Goal: Task Accomplishment & Management: Complete application form

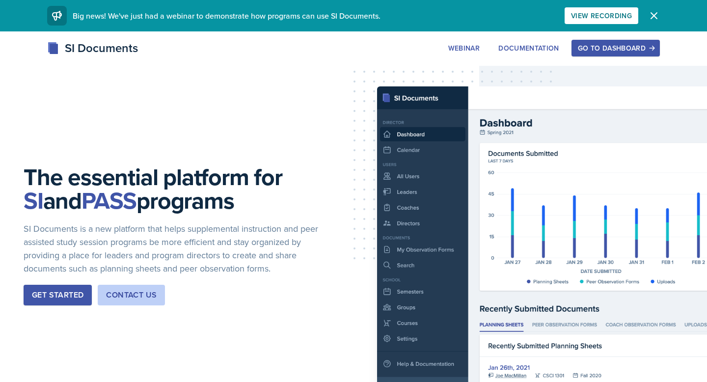
click at [633, 49] on div "Go to Dashboard" at bounding box center [616, 48] width 76 height 8
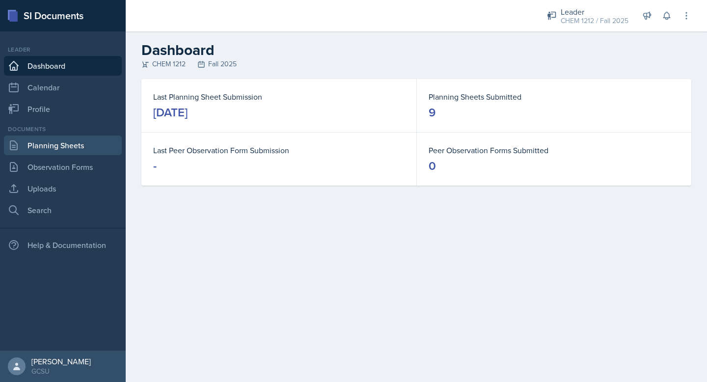
click at [53, 148] on link "Planning Sheets" at bounding box center [63, 146] width 118 height 20
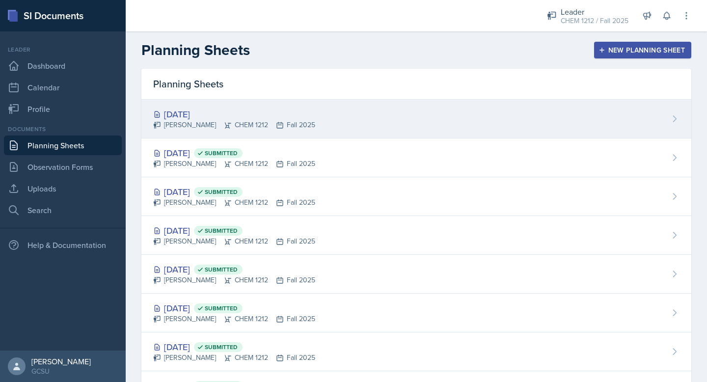
click at [234, 116] on div "[DATE]" at bounding box center [234, 114] width 162 height 13
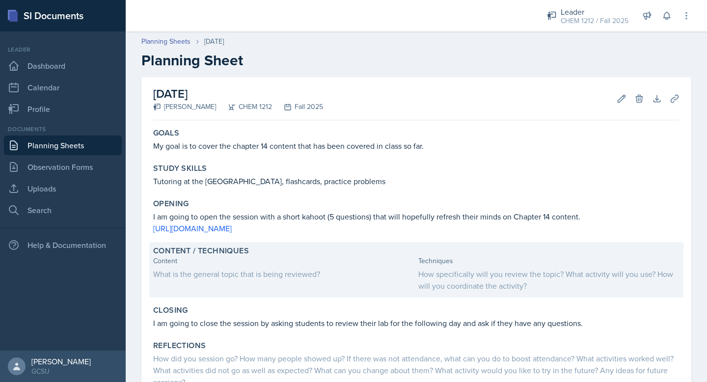
click at [253, 274] on div "What is the general topic that is being reviewed?" at bounding box center [283, 274] width 261 height 12
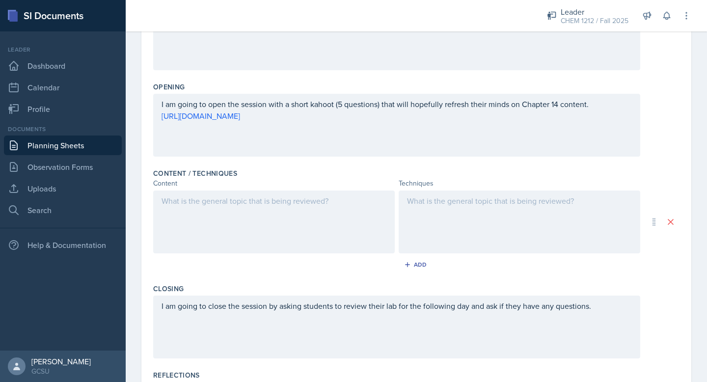
click at [238, 223] on div at bounding box center [274, 221] width 242 height 63
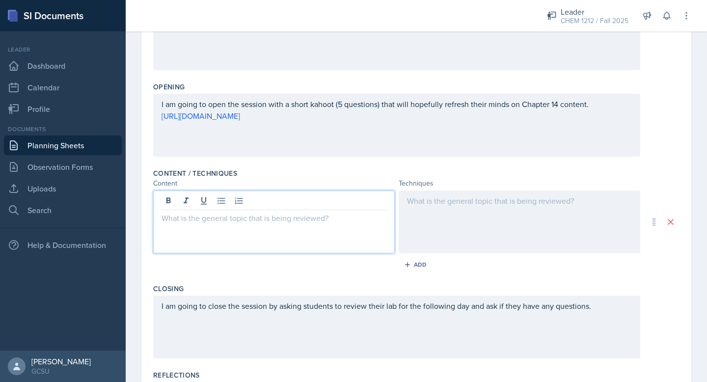
scroll to position [199, 0]
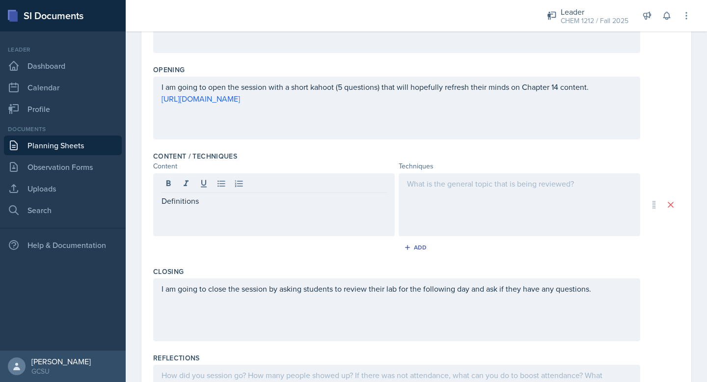
click at [160, 199] on div "Definitions" at bounding box center [274, 204] width 242 height 63
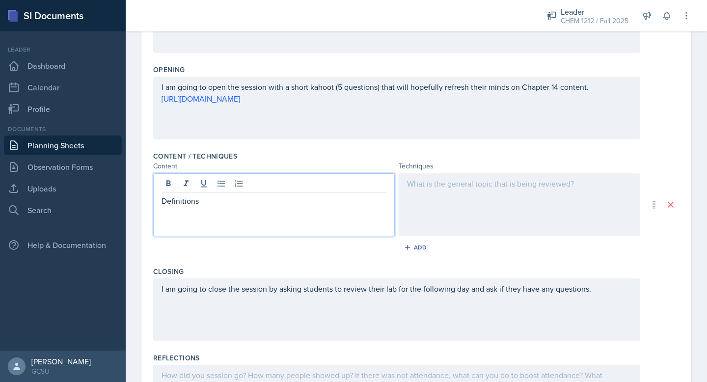
click at [162, 201] on p "Definitions" at bounding box center [274, 201] width 225 height 12
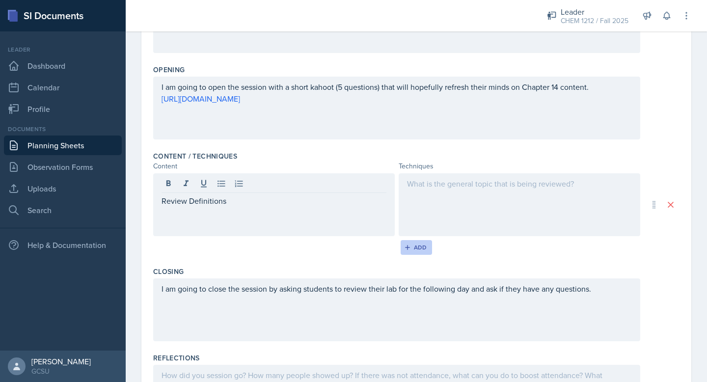
click at [422, 252] on button "Add" at bounding box center [417, 247] width 32 height 15
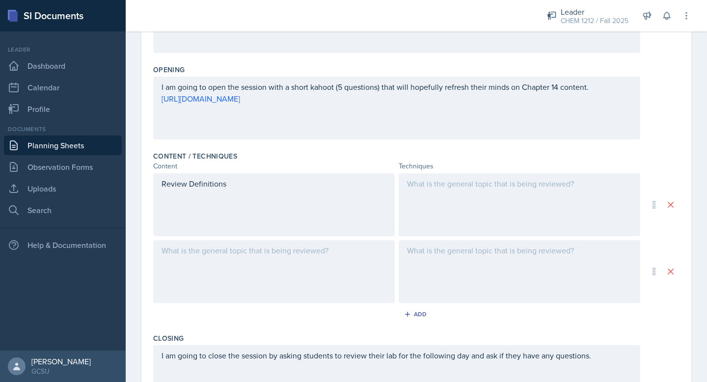
click at [202, 247] on div at bounding box center [274, 271] width 242 height 63
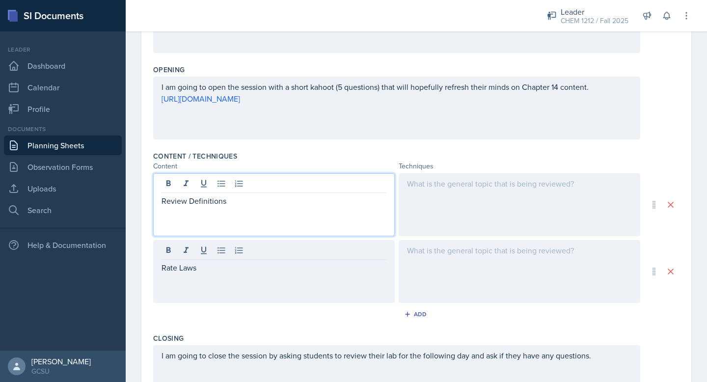
click at [170, 184] on div "Review Definitions" at bounding box center [274, 204] width 242 height 63
click at [170, 184] on icon at bounding box center [168, 183] width 4 height 6
click at [173, 204] on p "Review Definitions" at bounding box center [274, 201] width 225 height 12
click at [221, 199] on p "Definitions" at bounding box center [274, 201] width 225 height 12
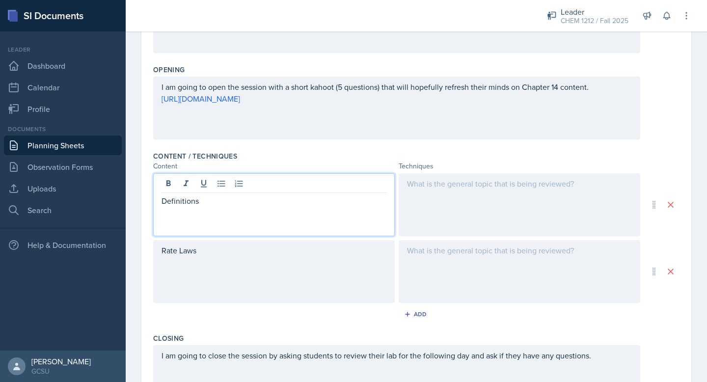
click at [167, 204] on p "Definitions" at bounding box center [274, 201] width 225 height 12
click at [167, 202] on p "Definitions" at bounding box center [274, 201] width 225 height 12
click at [164, 202] on p "Definitions" at bounding box center [274, 201] width 225 height 12
click at [227, 197] on p "Definitions" at bounding box center [274, 201] width 225 height 12
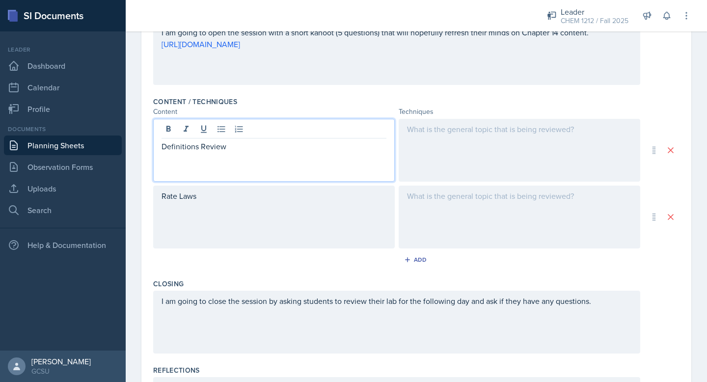
scroll to position [262, 0]
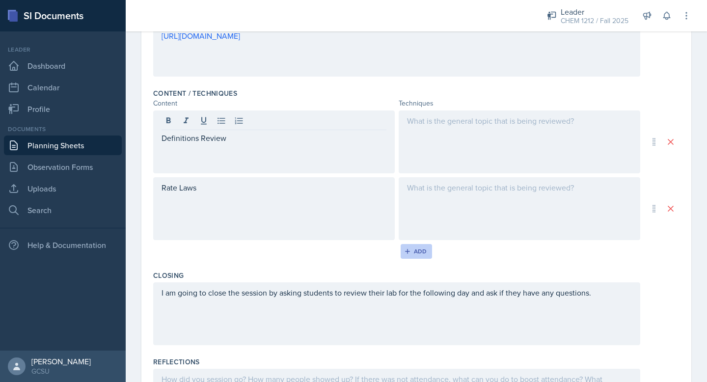
click at [413, 253] on div "Add" at bounding box center [416, 251] width 21 height 8
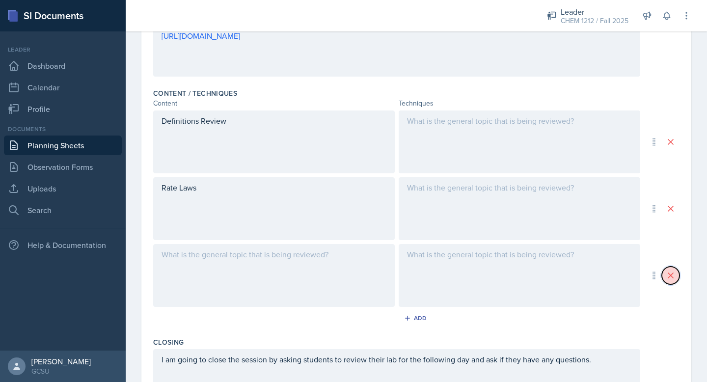
click at [673, 274] on icon at bounding box center [671, 276] width 10 height 10
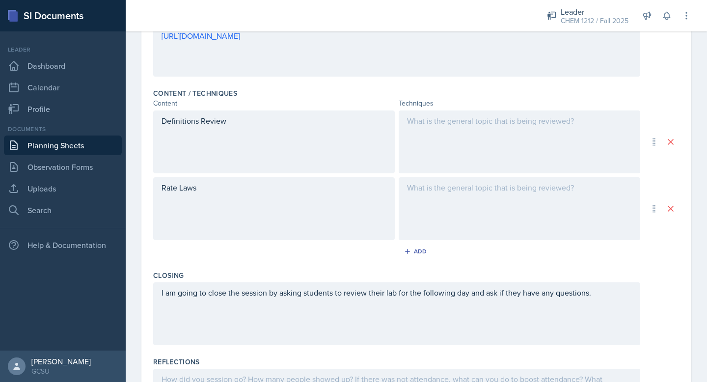
click at [504, 210] on div at bounding box center [520, 208] width 242 height 63
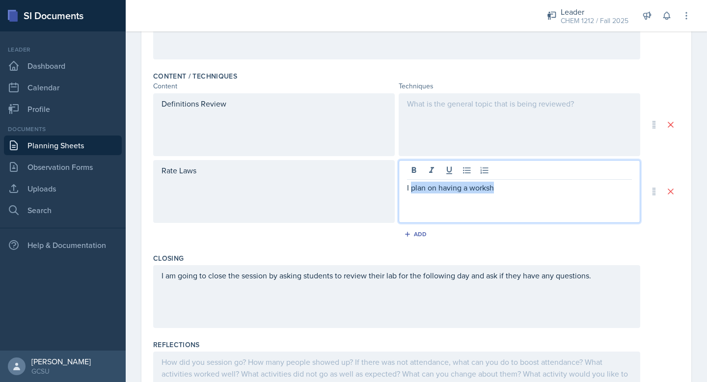
drag, startPoint x: 412, startPoint y: 191, endPoint x: 528, endPoint y: 199, distance: 116.1
click at [528, 199] on div "I plan on having a worksh" at bounding box center [520, 191] width 242 height 63
drag, startPoint x: 412, startPoint y: 189, endPoint x: 575, endPoint y: 204, distance: 163.7
click at [576, 204] on div "I will have a worksheet prepared for students that will" at bounding box center [520, 191] width 242 height 63
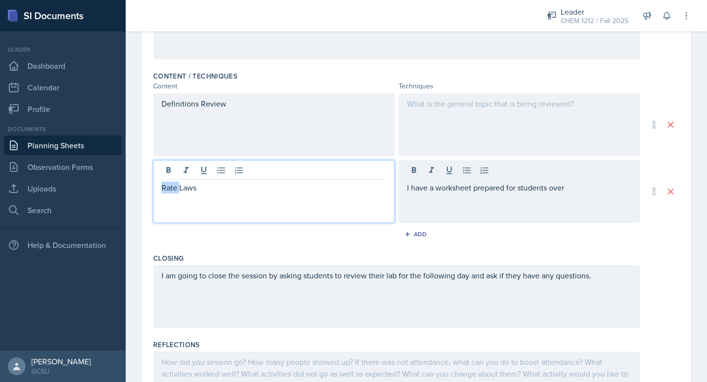
drag, startPoint x: 210, startPoint y: 176, endPoint x: 180, endPoint y: 188, distance: 32.4
click at [180, 189] on p "Rate Laws" at bounding box center [274, 188] width 225 height 12
drag, startPoint x: 225, startPoint y: 188, endPoint x: 128, endPoint y: 182, distance: 97.4
click at [128, 185] on div "Date [DATE] [DATE] 31 1 2 3 4 5 6 7 8 9 10 11 12 13 14 15 16 17 18 19 20 21 22 …" at bounding box center [416, 126] width 581 height 656
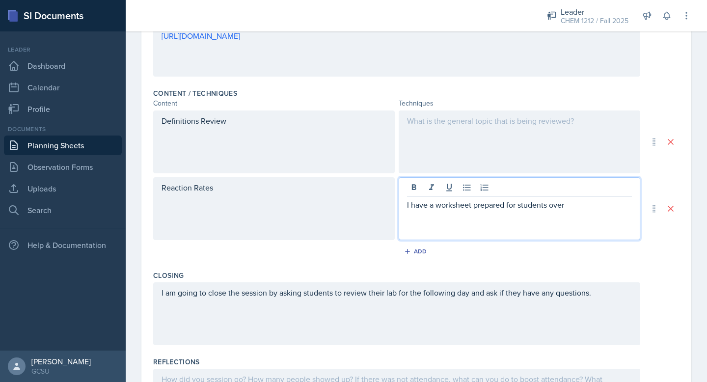
click at [577, 190] on div "I have a worksheet prepared for students over" at bounding box center [520, 208] width 242 height 63
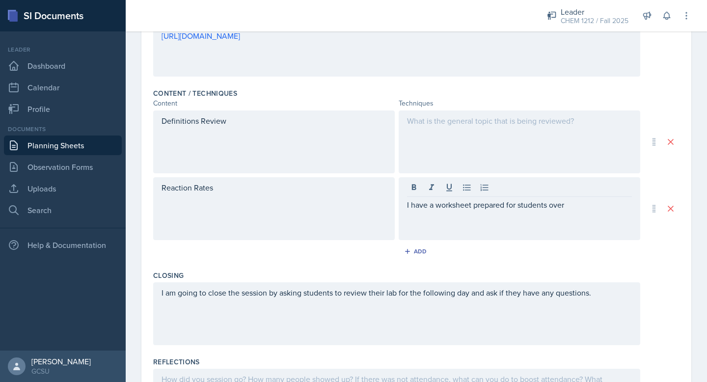
click at [580, 211] on div "I have a worksheet prepared for students over" at bounding box center [520, 208] width 242 height 63
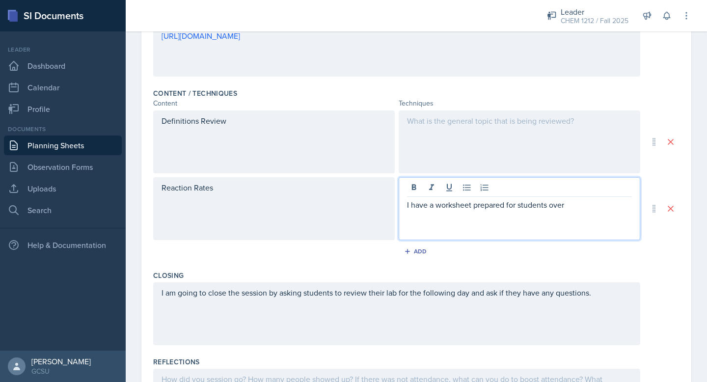
click at [563, 206] on p "I have a worksheet prepared for students over" at bounding box center [519, 205] width 225 height 12
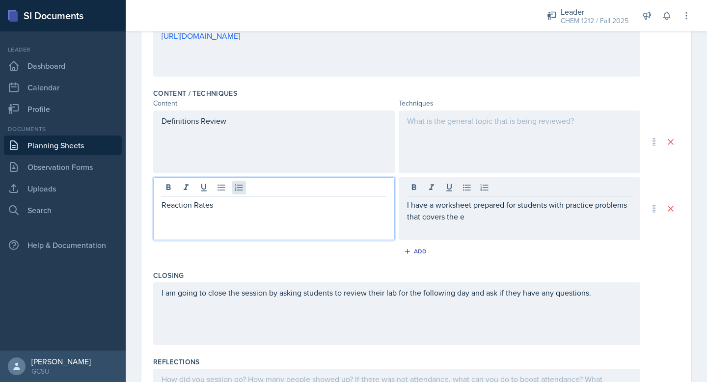
click at [236, 191] on div "Reaction Rates" at bounding box center [274, 208] width 242 height 63
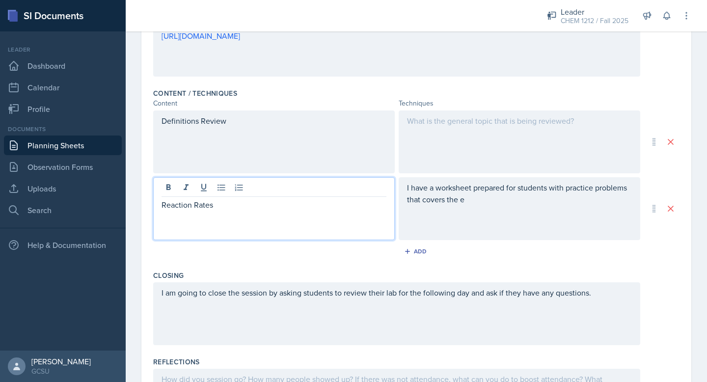
click at [199, 218] on div "Reaction Rates" at bounding box center [274, 208] width 242 height 63
click at [249, 207] on p "Reaction Rates" at bounding box center [274, 205] width 225 height 12
click at [220, 188] on icon at bounding box center [222, 188] width 10 height 10
click at [229, 206] on p "Reaction Rates" at bounding box center [274, 205] width 225 height 12
click at [235, 205] on p "Reaction Rates/Mathmatical concepts" at bounding box center [274, 205] width 225 height 12
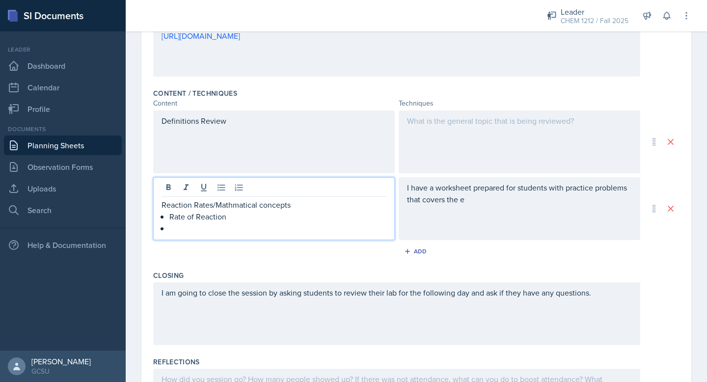
click at [231, 205] on p "Reaction Rates/Mathmatical concepts" at bounding box center [274, 205] width 225 height 12
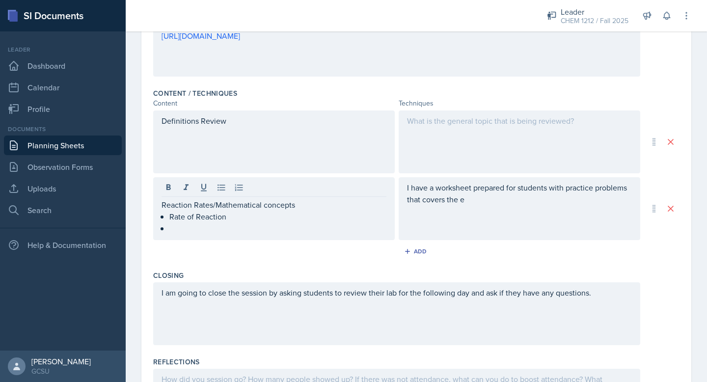
click at [489, 207] on div "I have a worksheet prepared for students with practice problems that covers the…" at bounding box center [520, 208] width 242 height 63
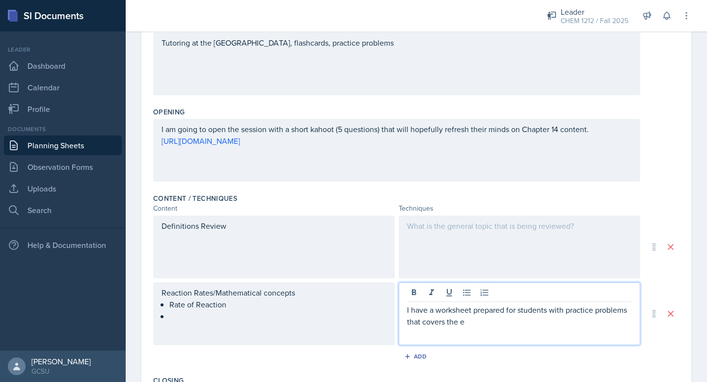
scroll to position [186, 0]
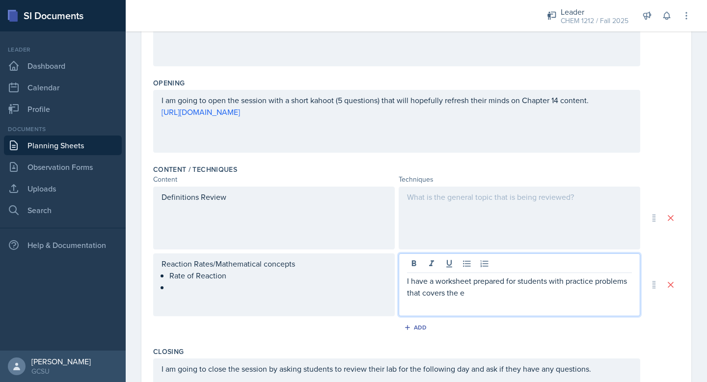
click at [324, 223] on div "Definitions Review" at bounding box center [274, 218] width 242 height 63
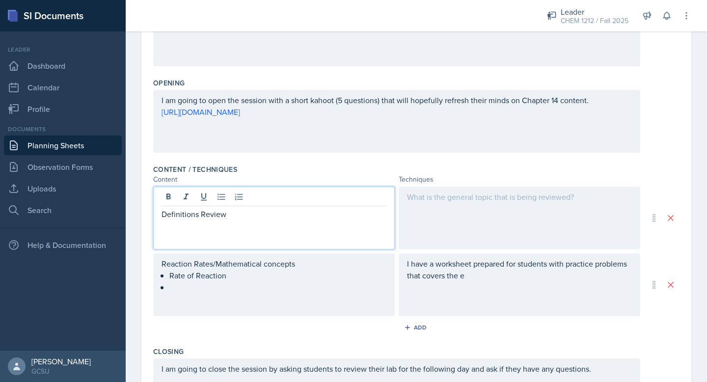
scroll to position [203, 0]
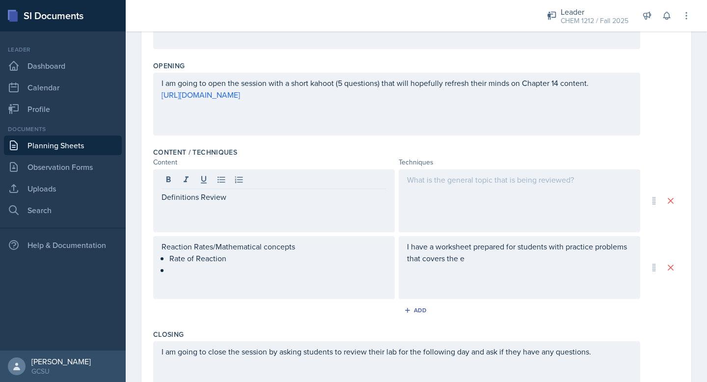
drag, startPoint x: 302, startPoint y: 205, endPoint x: 154, endPoint y: 189, distance: 149.2
click at [150, 190] on div "Date [DATE] [DATE] 31 1 2 3 4 5 6 7 8 9 10 11 12 13 14 15 16 17 18 19 20 21 22 …" at bounding box center [416, 190] width 550 height 632
click at [273, 211] on div "Definitions Review" at bounding box center [274, 200] width 242 height 63
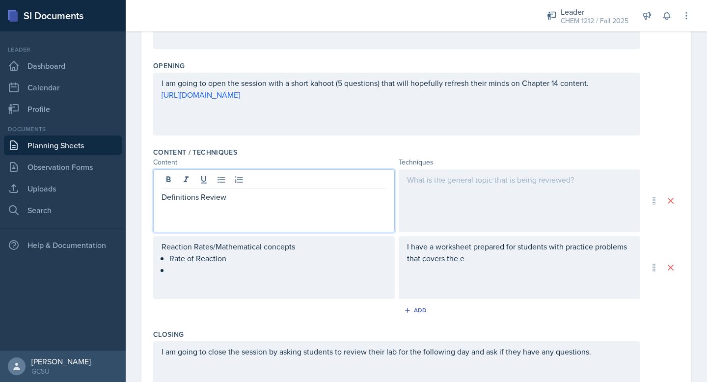
scroll to position [220, 0]
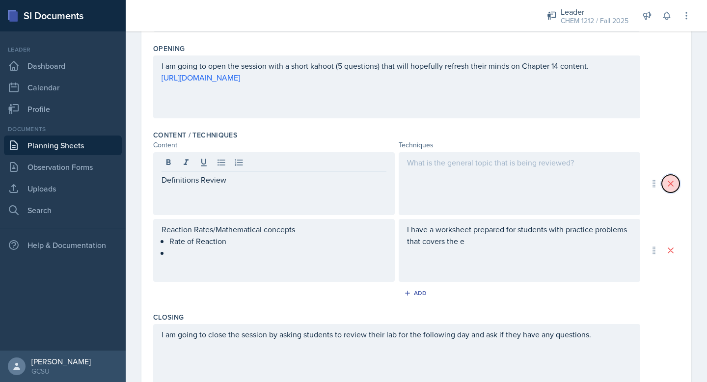
click at [673, 183] on icon at bounding box center [671, 184] width 10 height 10
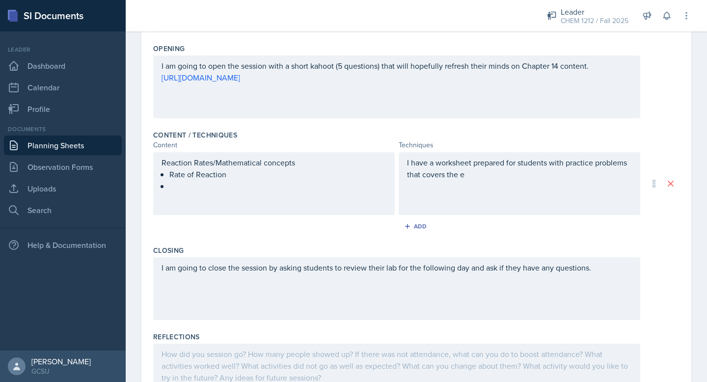
click at [201, 184] on div "Reaction Rates/Mathematical concepts Rate of Reaction" at bounding box center [274, 174] width 225 height 35
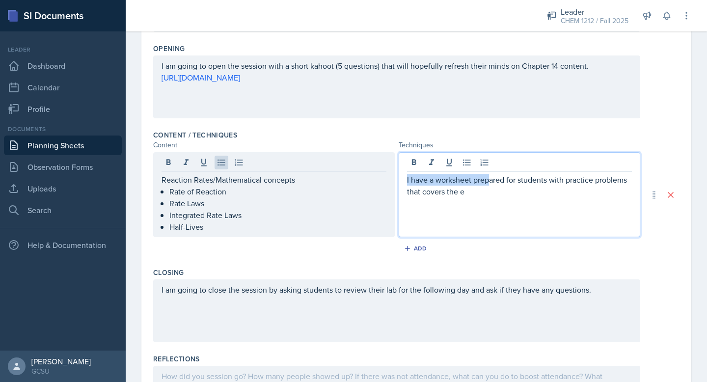
drag, startPoint x: 489, startPoint y: 176, endPoint x: 380, endPoint y: 180, distance: 108.6
click at [381, 181] on div "Reaction Rates/Mathematical concepts Rate of Reaction Rate Laws Integrated Rate…" at bounding box center [396, 194] width 487 height 85
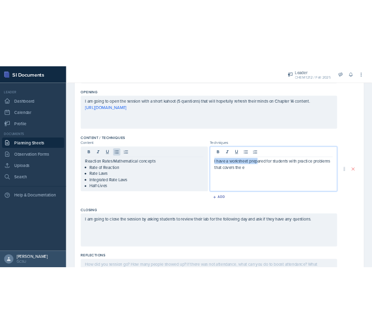
scroll to position [203, 0]
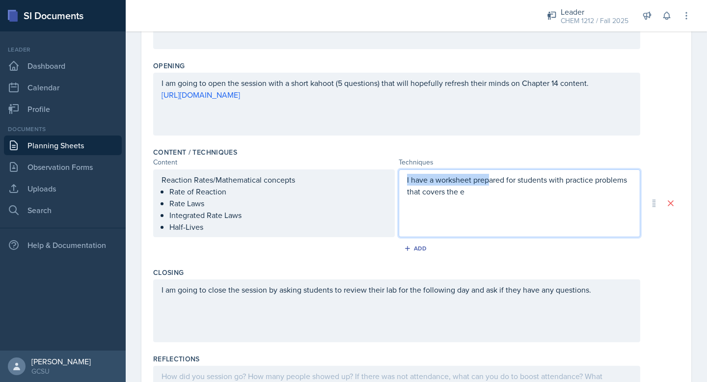
drag, startPoint x: 475, startPoint y: 191, endPoint x: 377, endPoint y: 160, distance: 103.2
click at [377, 162] on div "Content / Techniques Content Techniques Reaction Rates/Mathematical concepts Ra…" at bounding box center [416, 203] width 526 height 120
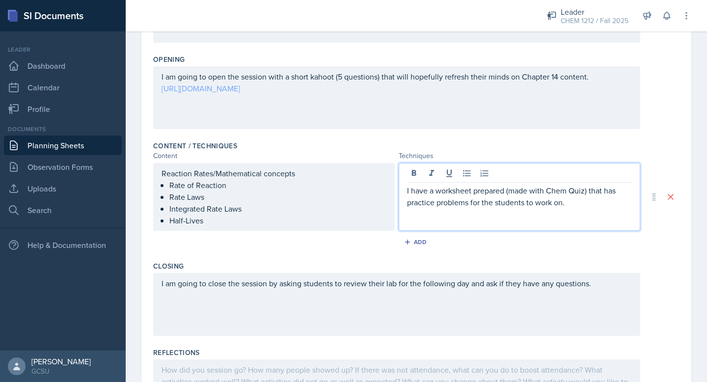
scroll to position [205, 0]
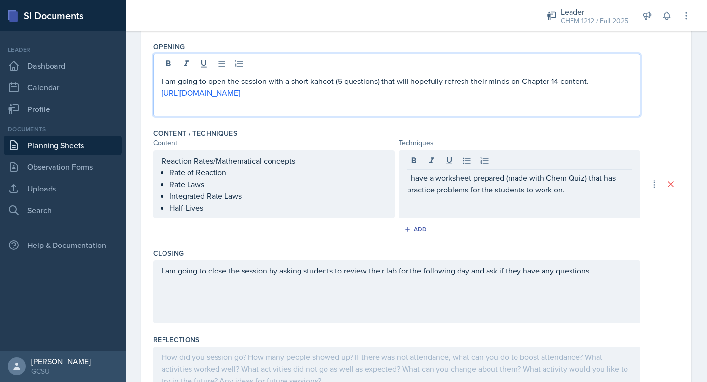
drag, startPoint x: 468, startPoint y: 95, endPoint x: 149, endPoint y: 50, distance: 322.9
click at [146, 50] on div "Date [DATE] [DATE] 31 1 2 3 4 5 6 7 8 9 10 11 12 13 14 15 16 17 18 19 20 21 22 …" at bounding box center [416, 140] width 550 height 570
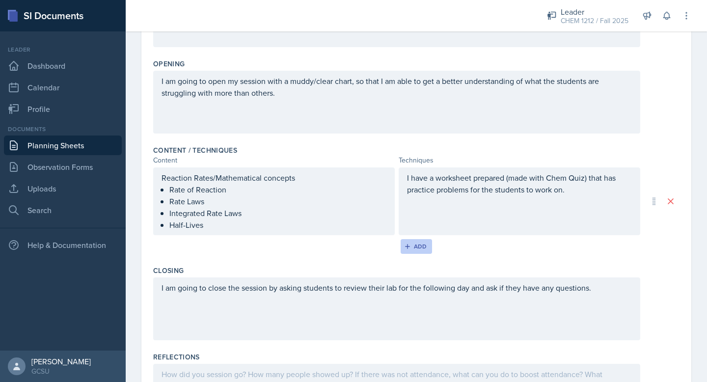
click at [410, 250] on button "Add" at bounding box center [417, 246] width 32 height 15
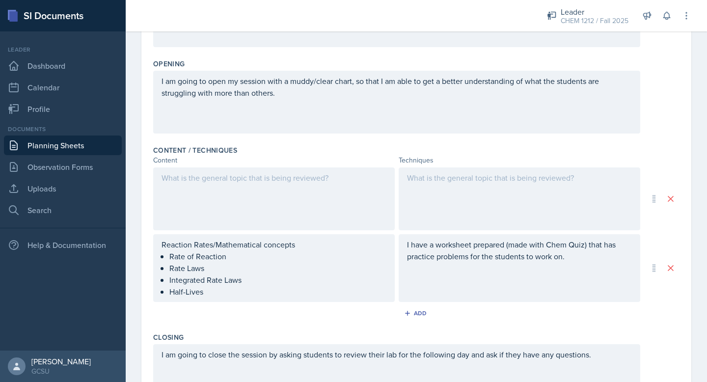
click at [289, 199] on div at bounding box center [274, 198] width 242 height 63
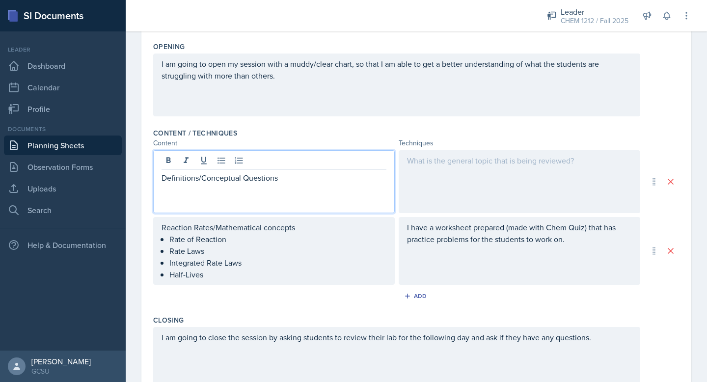
click at [516, 185] on div at bounding box center [520, 181] width 242 height 63
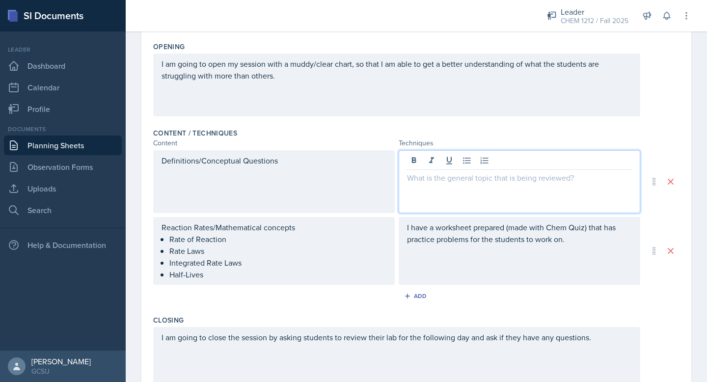
scroll to position [240, 0]
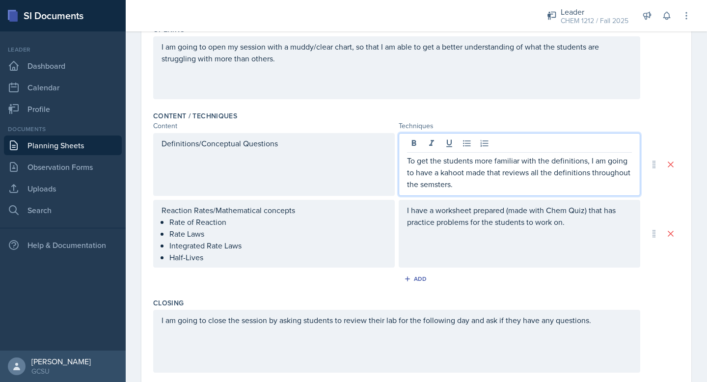
click at [435, 185] on p "To get the students more familiar with the definitions, I am going to have a ka…" at bounding box center [519, 172] width 225 height 35
click at [482, 185] on p "To get the students more familiar with the definitions, I am going to have a ka…" at bounding box center [519, 172] width 225 height 35
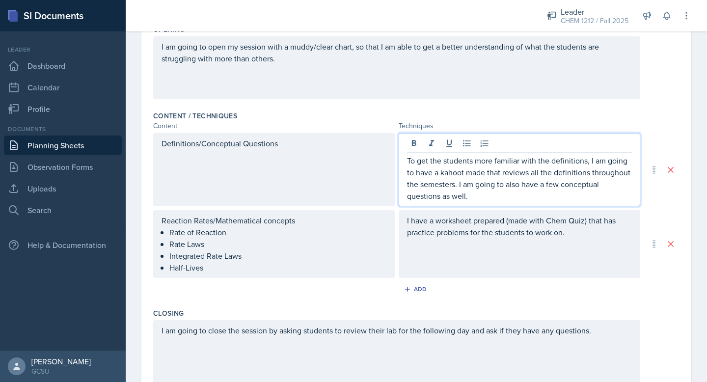
click at [410, 216] on div "I have a worksheet prepared (made with Chem Quiz) that has practice problems fo…" at bounding box center [520, 244] width 242 height 68
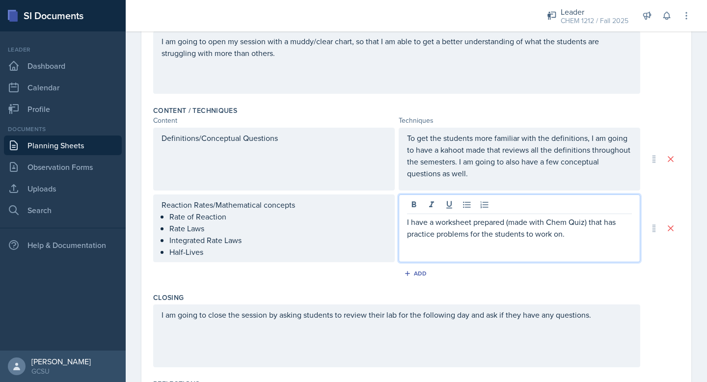
scroll to position [250, 0]
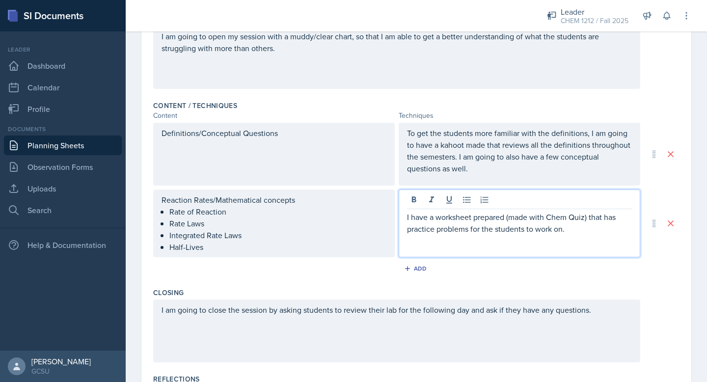
click at [580, 227] on p "I have a worksheet prepared (made with Chem Quiz) that has practice problems fo…" at bounding box center [519, 223] width 225 height 24
click at [539, 230] on p "I have a worksheet prepared (made with Chem Quiz) that has practice problems fo…" at bounding box center [519, 223] width 225 height 24
click at [536, 230] on p "I have a worksheet prepared (made with Chem Quiz) that has practice problems fo…" at bounding box center [519, 223] width 225 height 24
click at [506, 242] on p "I have a worksheet prepared (made with Chem Quiz) that has practice problems fo…" at bounding box center [519, 228] width 225 height 35
drag, startPoint x: 435, startPoint y: 241, endPoint x: 539, endPoint y: 239, distance: 103.6
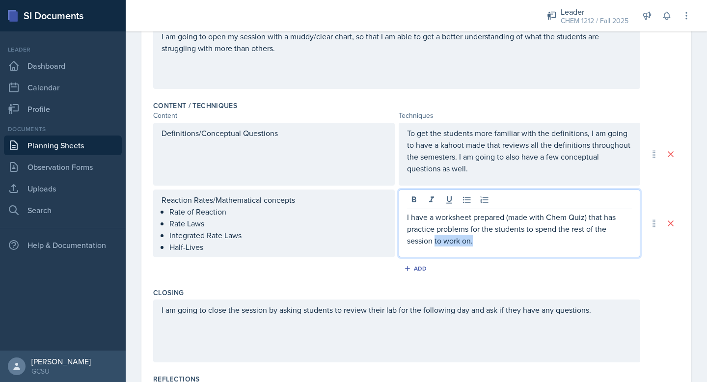
click at [539, 241] on p "I have a worksheet prepared (made with Chem Quiz) that has practice problems fo…" at bounding box center [519, 228] width 225 height 35
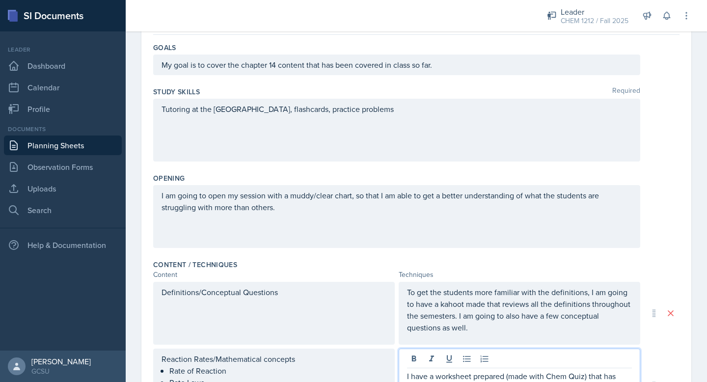
scroll to position [0, 0]
